Goal: Transaction & Acquisition: Purchase product/service

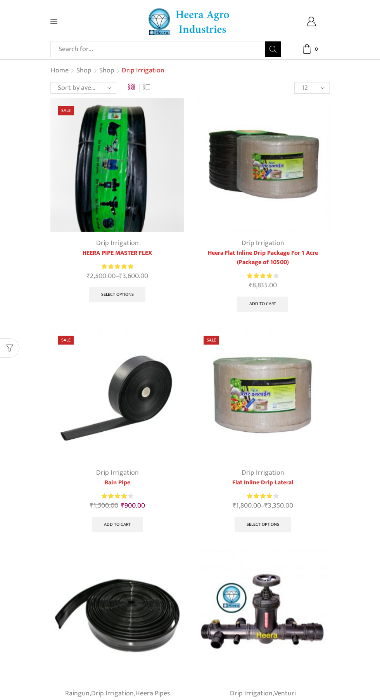
click at [268, 479] on link "Flat Inline Drip Lateral" at bounding box center [263, 482] width 134 height 9
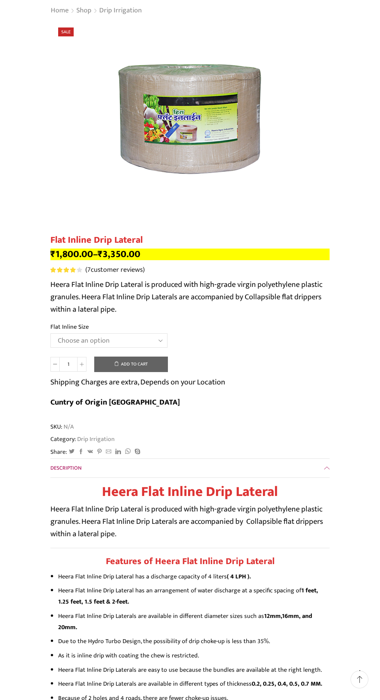
scroll to position [60, 0]
select select "20 MM 0.40 Thickness (40 CM)"
click at [50, 334] on select "Choose an option 12 MM 0.25 Thickness (30 CM) 12 MM 0.25 Thickness (40 CM) 12 M…" at bounding box center [108, 341] width 117 height 14
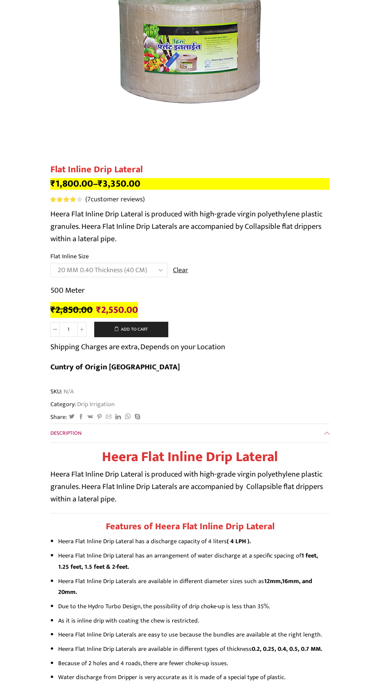
scroll to position [0, 0]
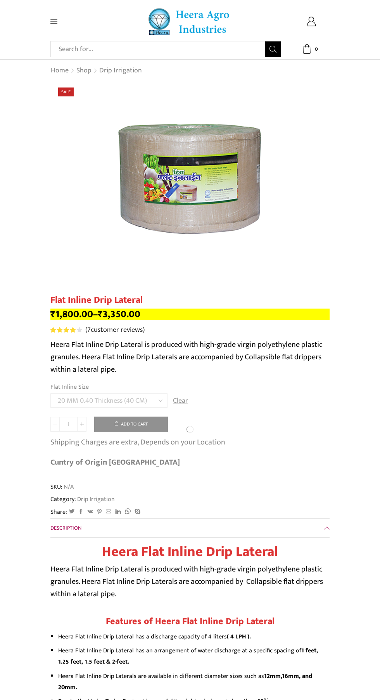
select select "20 MM 0.40 Thickness (40 CM)"
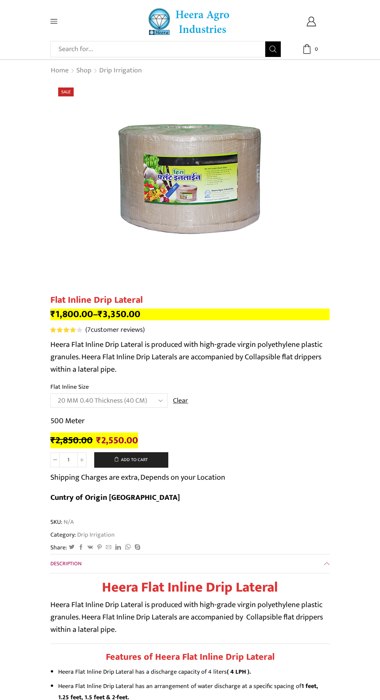
click at [78, 403] on select "Choose an option 12 MM 0.25 Thickness (30 CM) 12 MM 0.25 Thickness (40 CM) 12 M…" at bounding box center [108, 401] width 117 height 14
click at [50, 394] on select "Choose an option 12 MM 0.25 Thickness (30 CM) 12 MM 0.25 Thickness (40 CM) 12 M…" at bounding box center [108, 401] width 117 height 14
